Goal: Check status: Check status

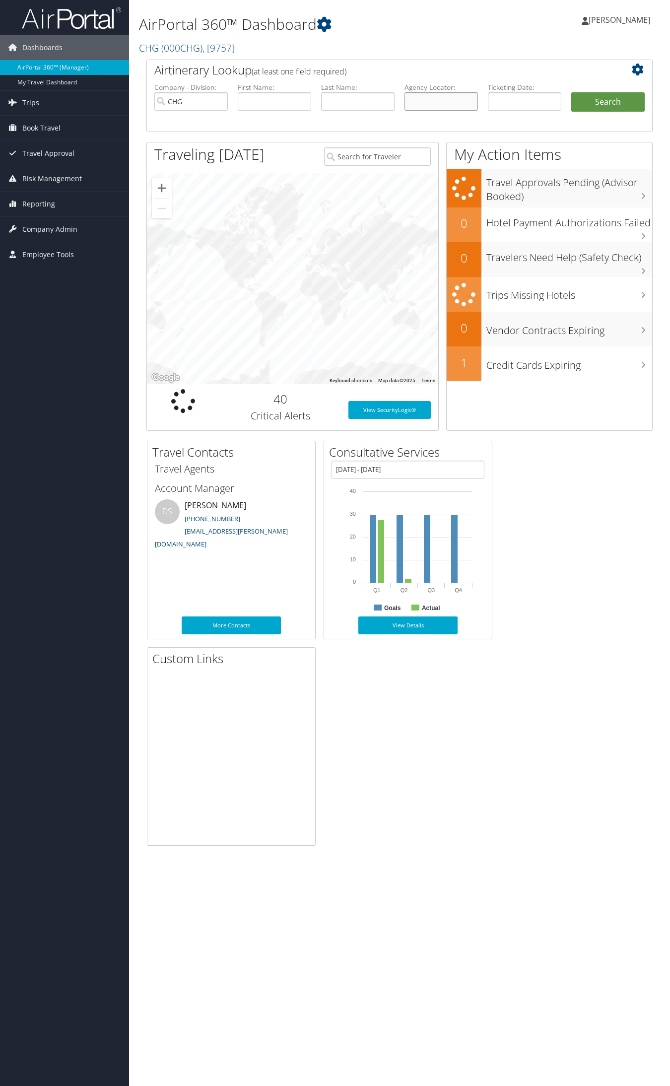
click at [433, 94] on input "text" at bounding box center [441, 101] width 73 height 18
paste input "ENQHCL"
type input "ENQHCL"
click at [571, 92] on button "Search" at bounding box center [607, 102] width 73 height 20
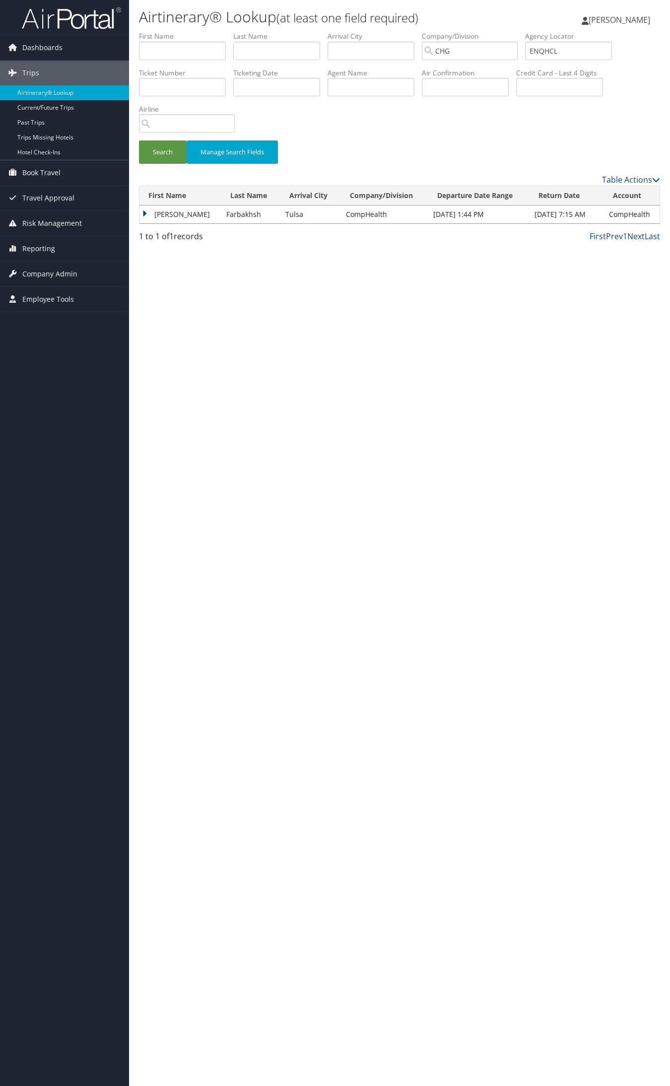
click at [158, 209] on td "[PERSON_NAME]" at bounding box center [181, 215] width 82 height 18
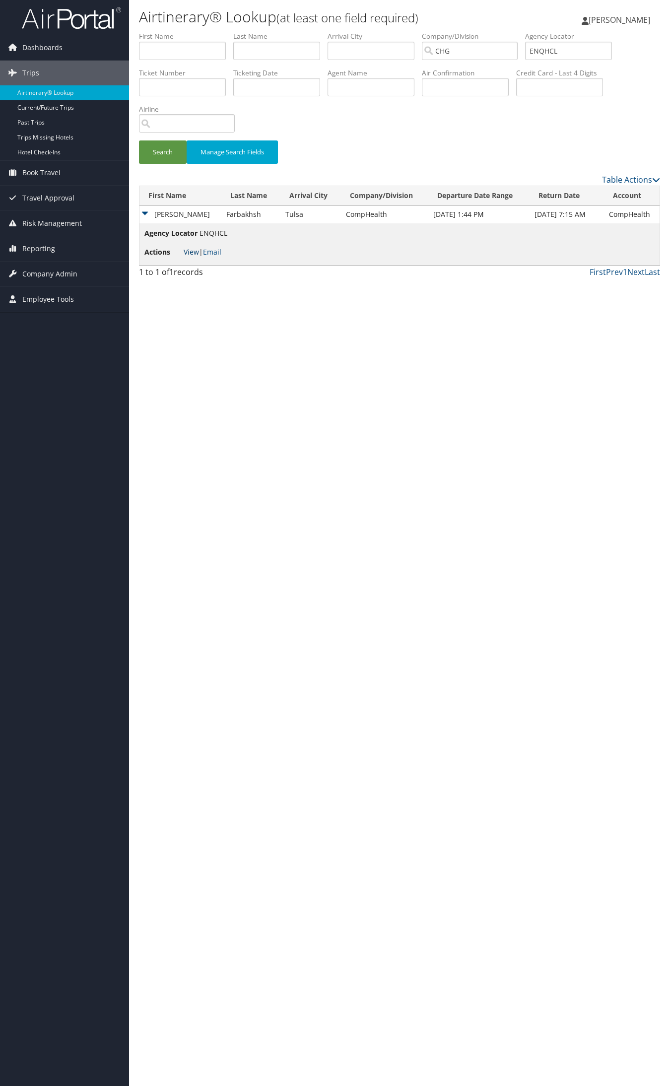
click at [192, 251] on link "View" at bounding box center [191, 251] width 15 height 9
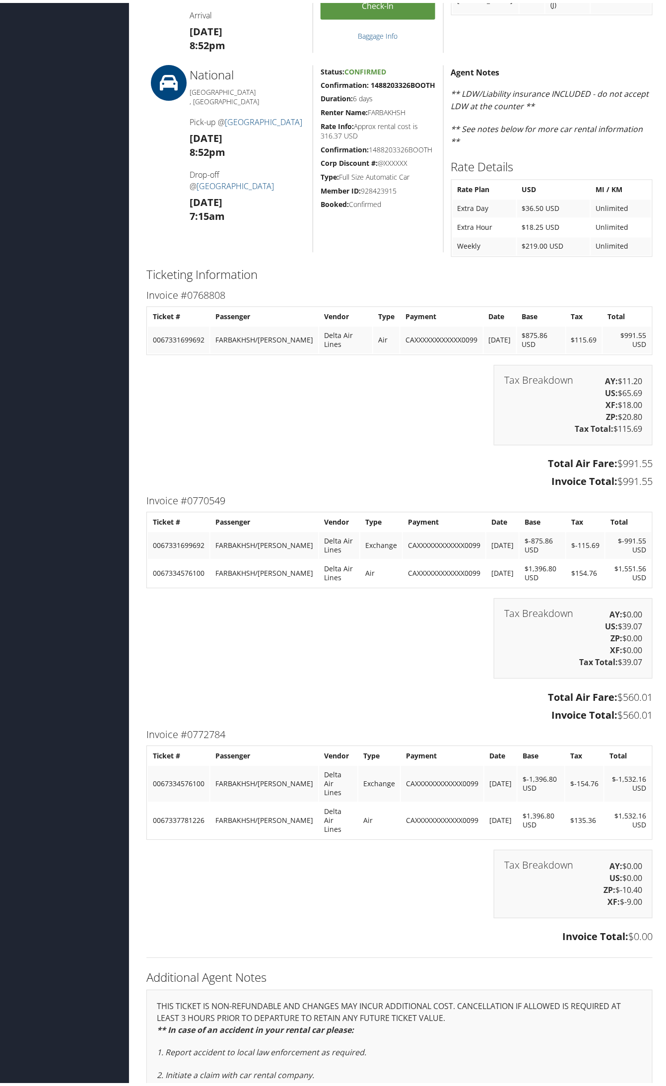
scroll to position [621, 0]
